Goal: Check status: Check status

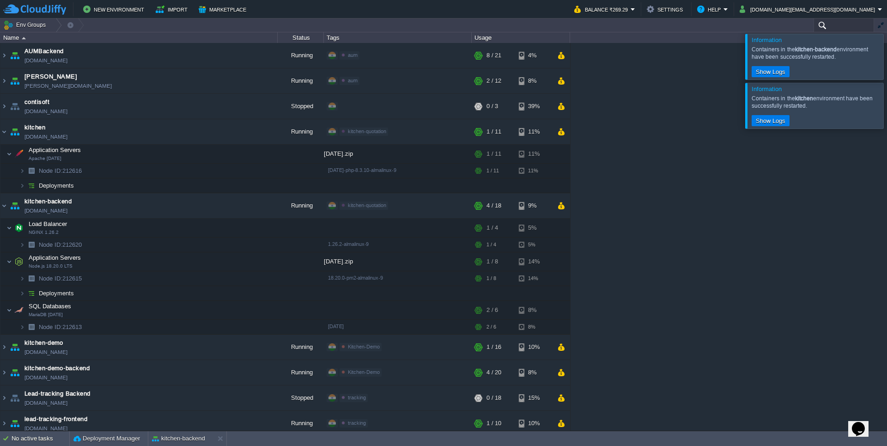
click at [843, 29] on input "text" at bounding box center [844, 24] width 61 height 13
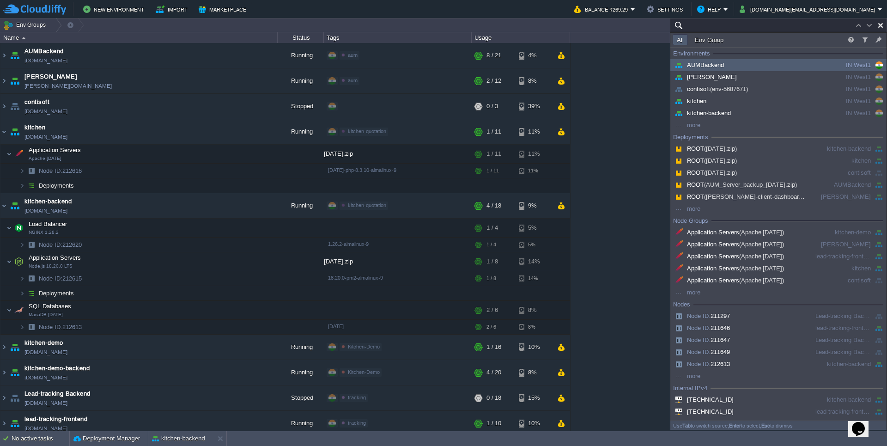
paste input "212616"
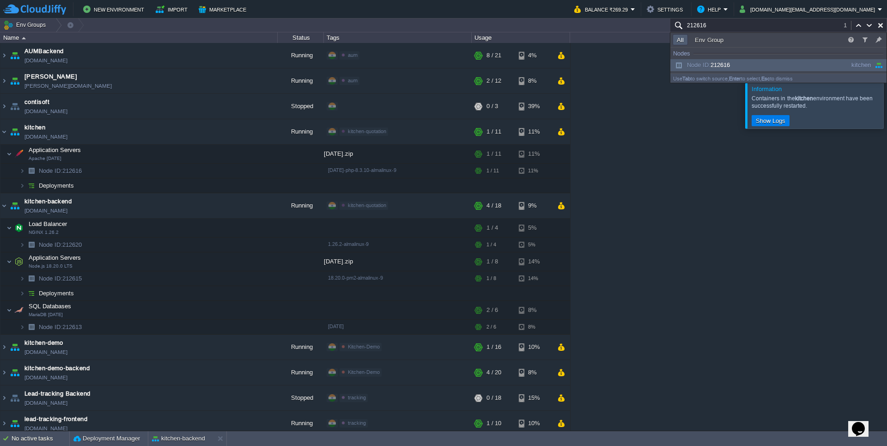
type input "212616"
click at [740, 64] on div "Node ID: 212616" at bounding box center [743, 65] width 140 height 10
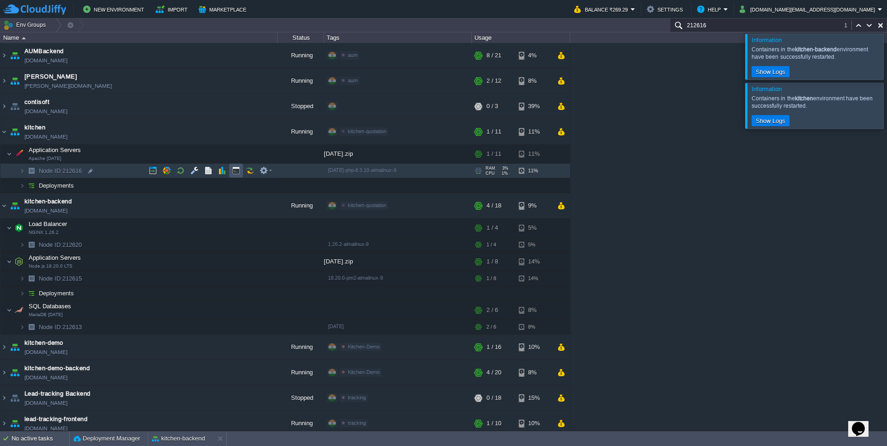
click at [233, 170] on button "button" at bounding box center [236, 170] width 8 height 8
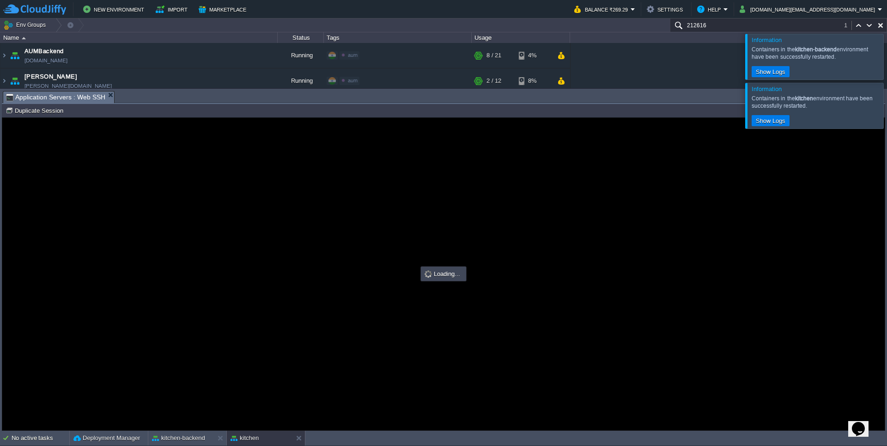
type input "#000000"
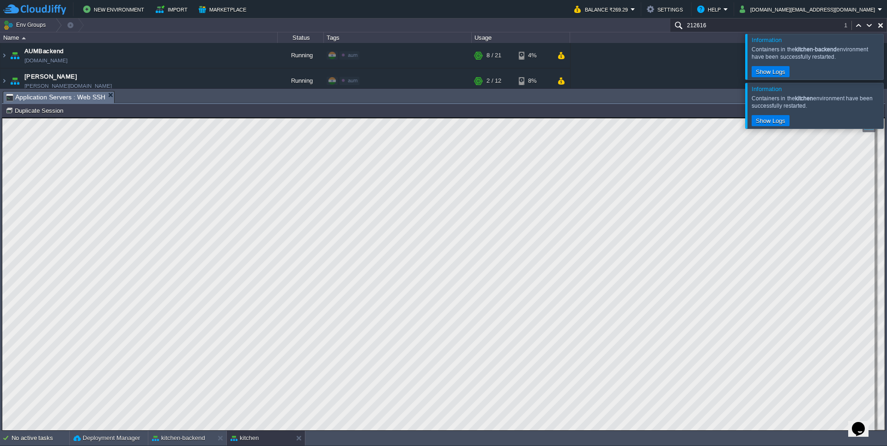
click at [887, 55] on div at bounding box center [899, 56] width 0 height 45
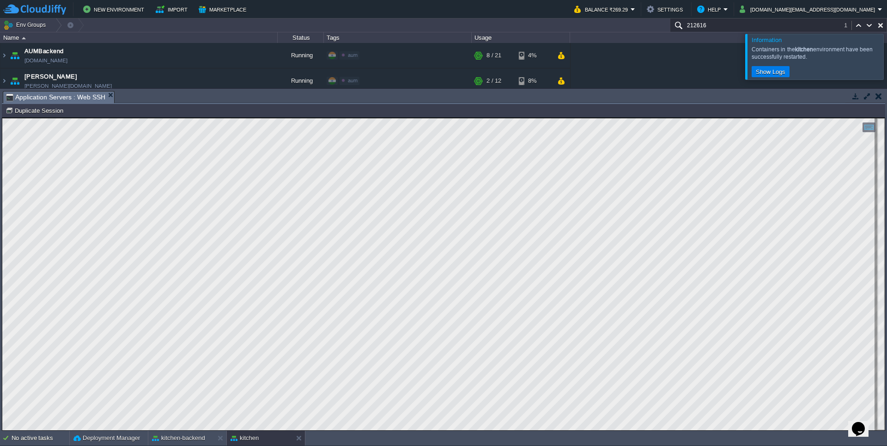
click at [804, 25] on input "212616" at bounding box center [778, 24] width 217 height 13
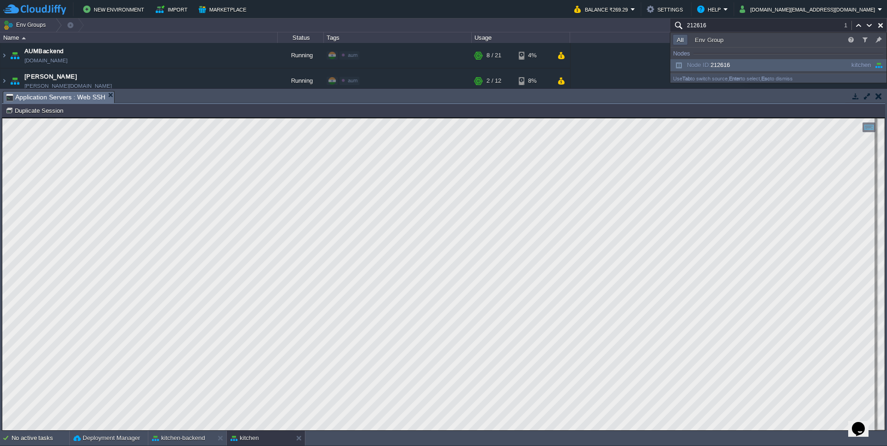
paste input "20"
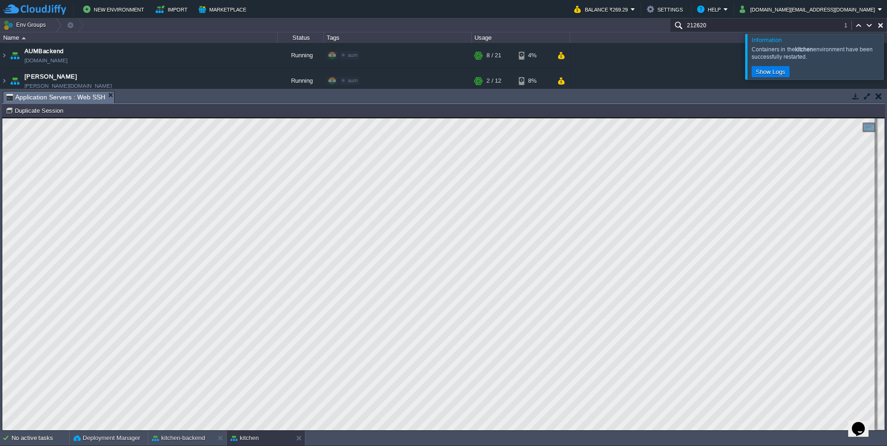
scroll to position [186, 0]
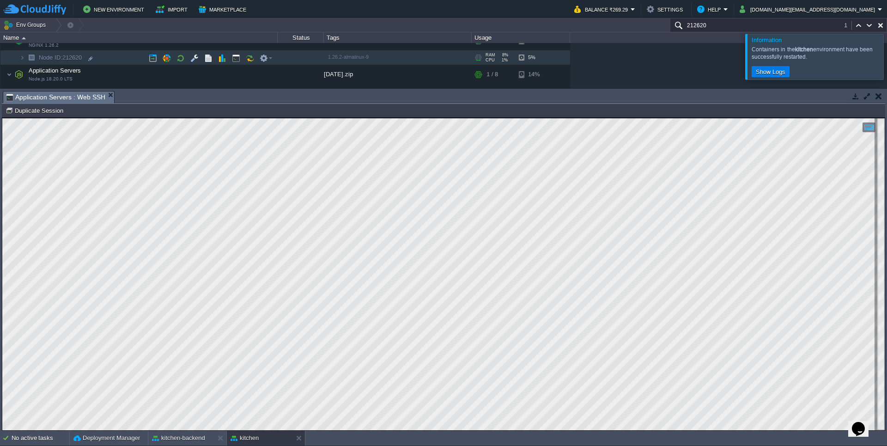
type input "212620"
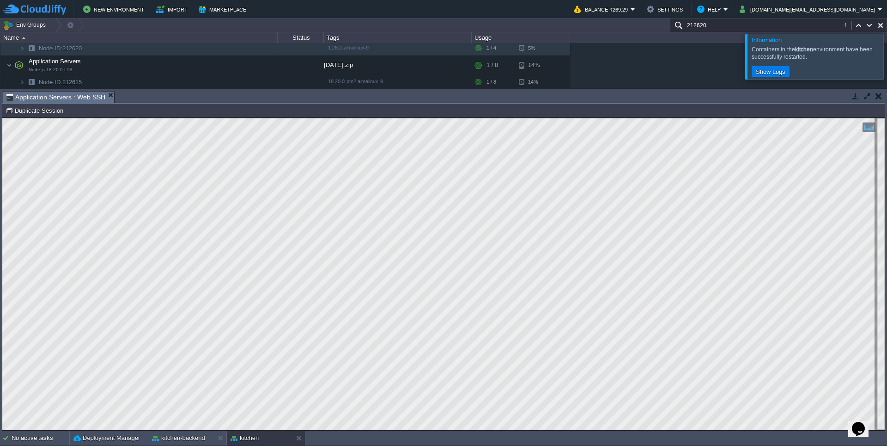
click at [852, 99] on button "button" at bounding box center [856, 96] width 8 height 8
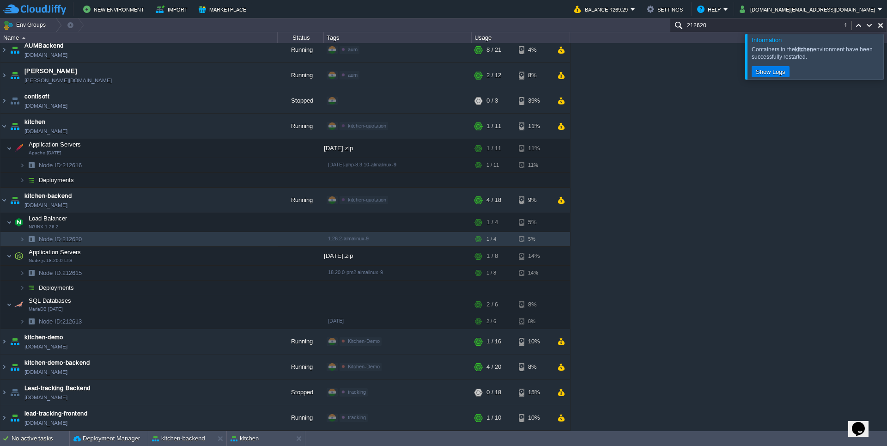
scroll to position [6, 0]
click at [236, 309] on td at bounding box center [236, 305] width 14 height 14
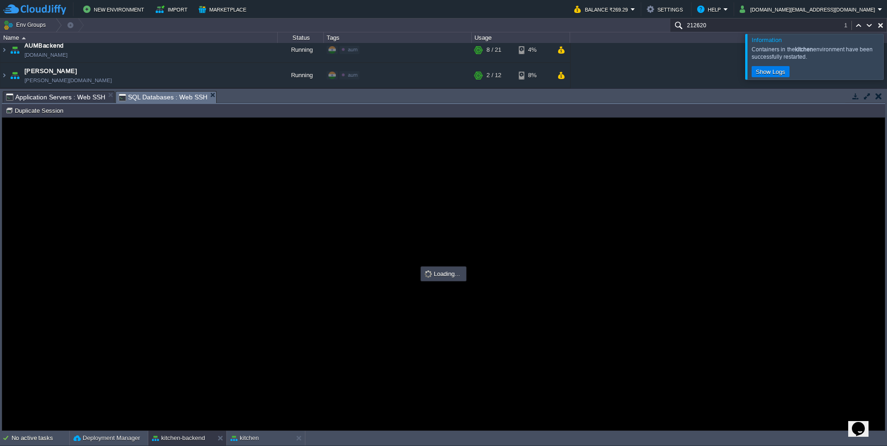
scroll to position [0, 0]
type input "#000000"
